Goal: Transaction & Acquisition: Purchase product/service

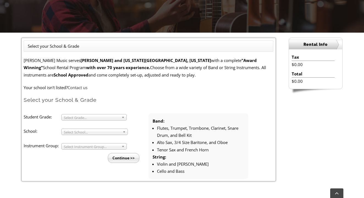
scroll to position [121, 0]
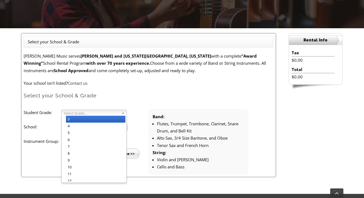
click at [93, 114] on span "Select Grade..." at bounding box center [92, 113] width 56 height 7
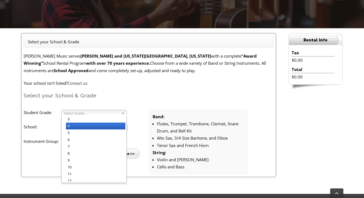
click at [69, 123] on li "4" at bounding box center [95, 126] width 59 height 7
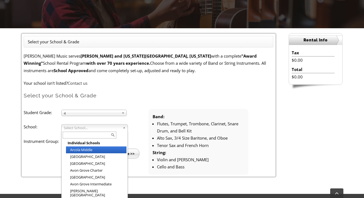
click at [69, 128] on span "Select School..." at bounding box center [92, 128] width 57 height 7
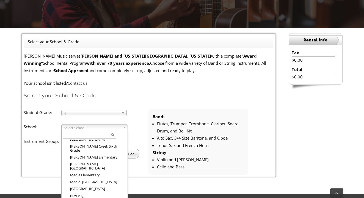
scroll to position [545, 0]
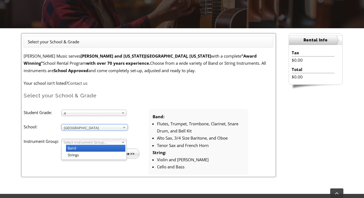
click at [69, 140] on span "Select Instrument Group..." at bounding box center [92, 142] width 56 height 7
click at [69, 148] on li "Band" at bounding box center [95, 148] width 59 height 7
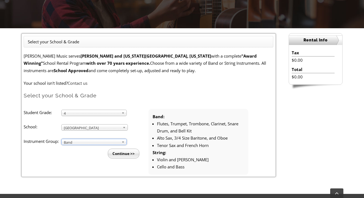
click at [124, 153] on input "Continue >>" at bounding box center [124, 154] width 32 height 10
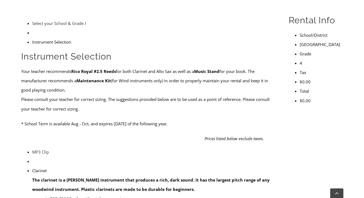
scroll to position [162, 0]
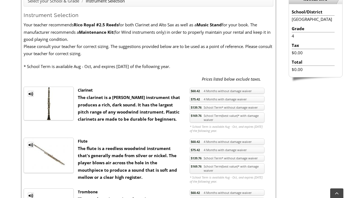
click at [204, 117] on link "$169.76 School Term(best value)* with damage waiver" at bounding box center [227, 118] width 75 height 10
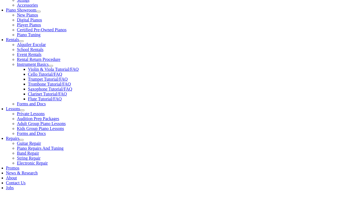
scroll to position [176, 0]
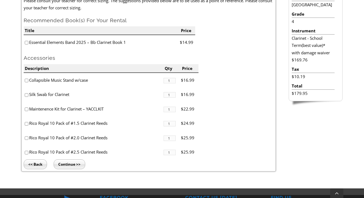
click at [27, 43] on input"] "checkbox" at bounding box center [27, 43] width 4 height 4
checkbox input"] "true"
click at [68, 164] on input "Continue >>" at bounding box center [70, 165] width 32 height 10
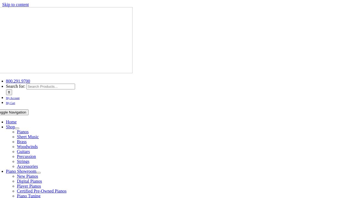
scroll to position [49, 0]
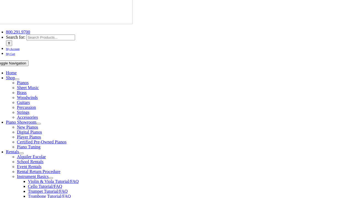
type input "1"
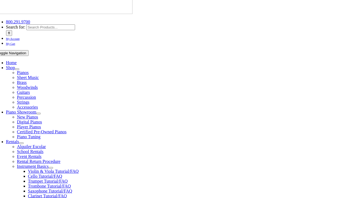
scroll to position [0, 0]
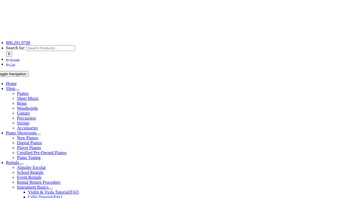
scroll to position [38, 0]
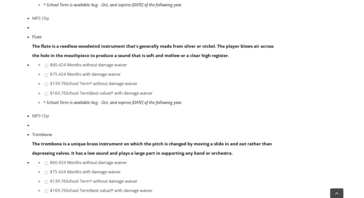
scroll to position [378, 0]
